Goal: Answer question/provide support

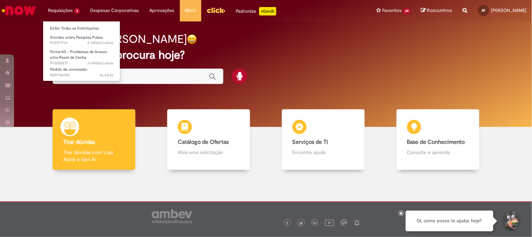
click at [64, 12] on li "Requisições 3 Exibir Todas as Solicitações Dúvidas sobre Pesquisa Pulses 2 mês(…" at bounding box center [64, 10] width 42 height 21
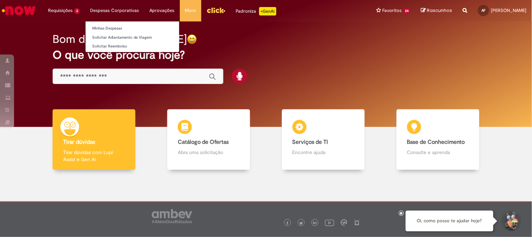
click at [109, 8] on li "Despesas Corporativas Minhas Despesas Solicitar Adiantamento de Viagem Solicita…" at bounding box center [114, 10] width 59 height 21
click at [111, 28] on link "Minhas Despesas" at bounding box center [133, 29] width 94 height 8
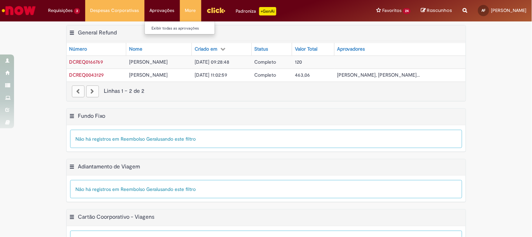
click at [156, 9] on li "Aprovações Exibir todas as aprovações" at bounding box center [162, 10] width 35 height 21
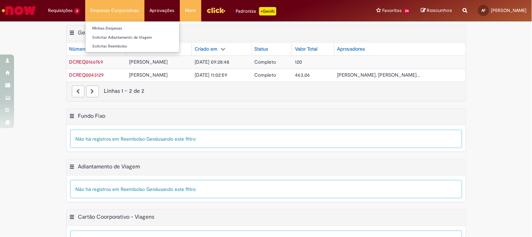
click at [108, 8] on li "Despesas Corporativas Minhas Despesas Solicitar Adiantamento de Viagem Solicita…" at bounding box center [114, 10] width 59 height 21
click at [29, 11] on img "Ir para a Homepage" at bounding box center [19, 11] width 36 height 14
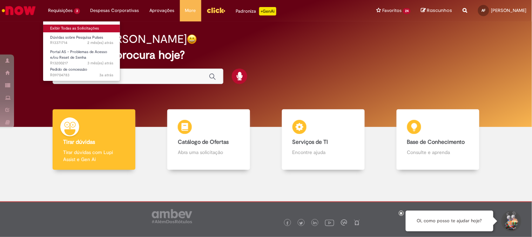
click at [89, 25] on link "Exibir Todas as Solicitações" at bounding box center [81, 29] width 77 height 8
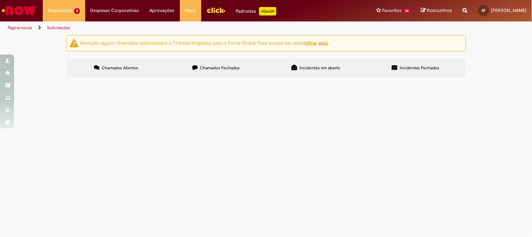
click at [0, 0] on span "Sou gestor e esqueci a senha para acesso no pulses para gerenciar meu time" at bounding box center [0, 0] width 0 height 0
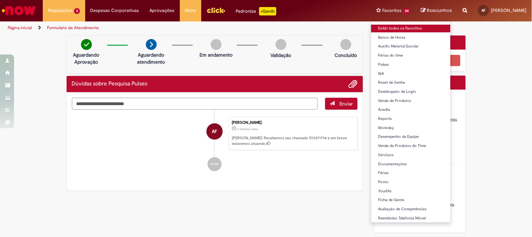
click at [377, 28] on link "Exibir todos os Favoritos" at bounding box center [411, 29] width 79 height 8
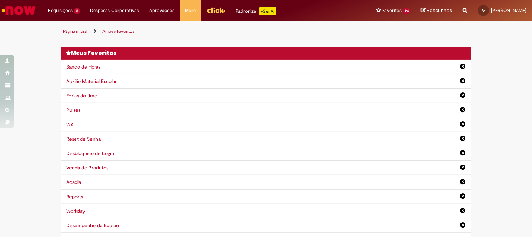
click at [67, 108] on link "Pulses" at bounding box center [74, 110] width 14 height 6
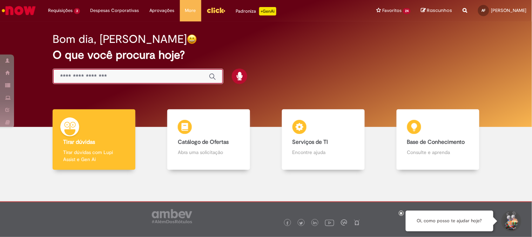
click at [180, 76] on input "Basta digitar aqui" at bounding box center [131, 77] width 142 height 8
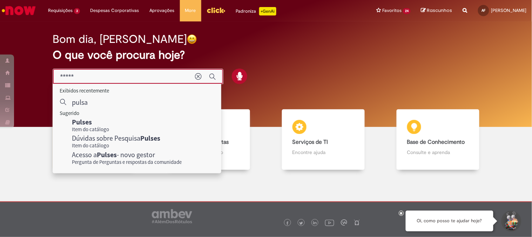
type input "*****"
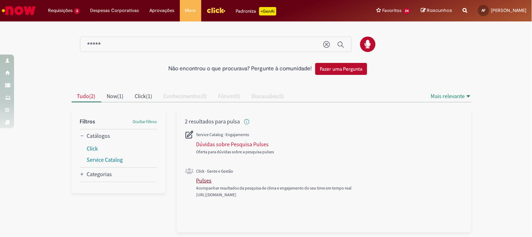
click at [205, 180] on div "Pulses" at bounding box center [204, 180] width 15 height 7
click at [204, 179] on div "Pulses" at bounding box center [204, 180] width 15 height 7
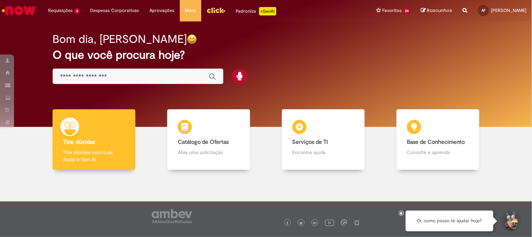
click at [181, 73] on input "Basta digitar aqui" at bounding box center [131, 77] width 142 height 8
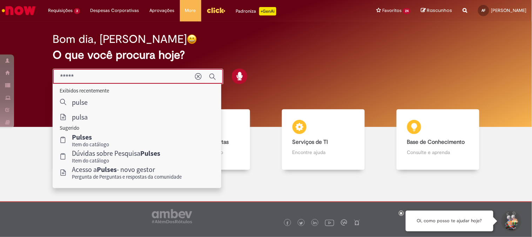
type input "******"
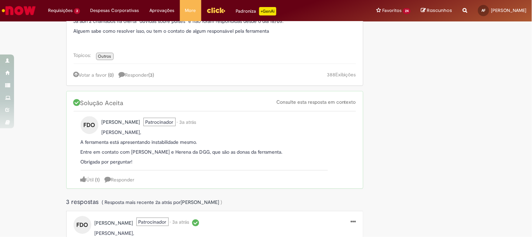
scroll to position [78, 0]
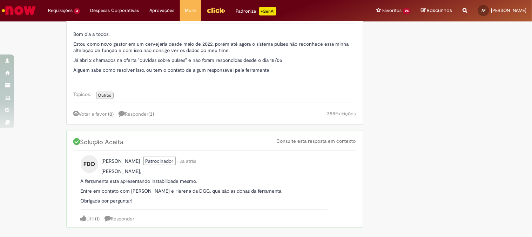
click at [139, 114] on span "Responder ( 3 )" at bounding box center [136, 114] width 35 height 6
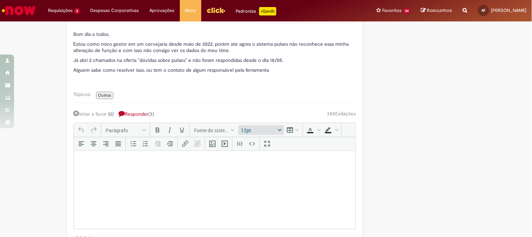
scroll to position [0, 0]
click at [74, 113] on icon "Votar a favor" at bounding box center [76, 113] width 5 height 7
click at [134, 114] on span "Responder ( 3 )" at bounding box center [135, 114] width 35 height 6
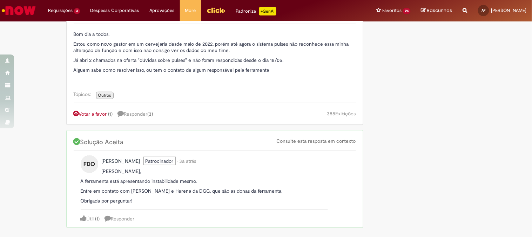
scroll to position [195, 0]
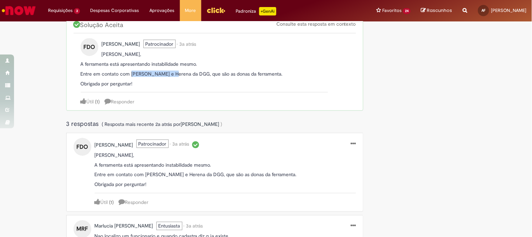
drag, startPoint x: 128, startPoint y: 74, endPoint x: 166, endPoint y: 73, distance: 38.3
click at [166, 73] on p "Entre em contato com [PERSON_NAME] e Herena da DGG, que são as donas da ferrame…" at bounding box center [205, 74] width 248 height 6
copy p "[PERSON_NAME]"
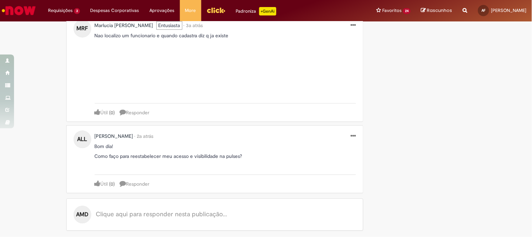
scroll to position [161, 0]
